Goal: Transaction & Acquisition: Purchase product/service

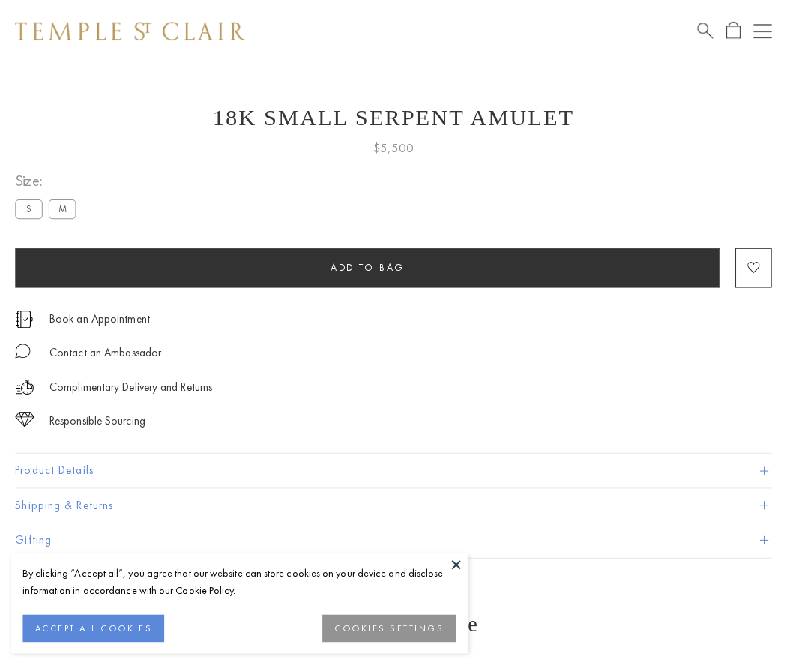
scroll to position [30, 0]
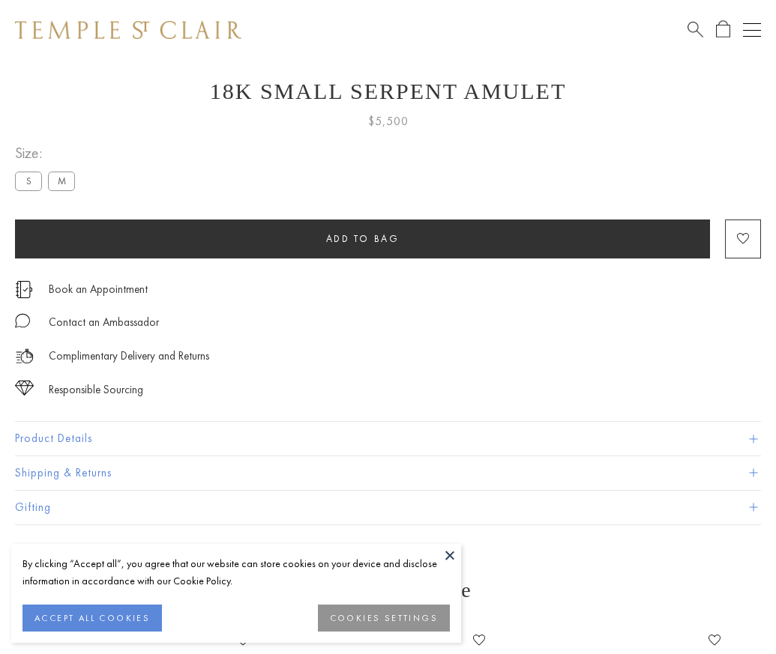
click at [362, 238] on span "Add to bag" at bounding box center [362, 238] width 73 height 13
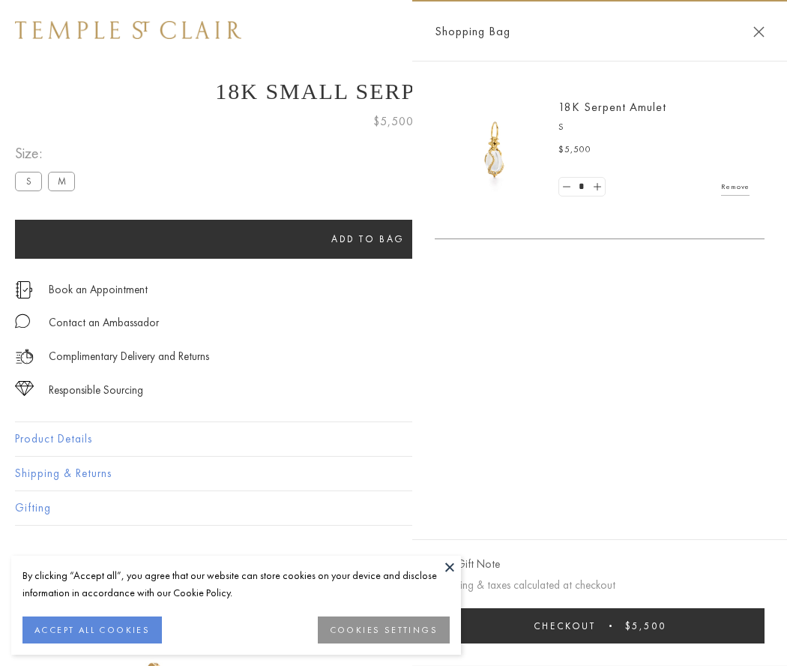
click at [600, 625] on button "Checkout $5,500" at bounding box center [600, 625] width 330 height 35
